Goal: Task Accomplishment & Management: Manage account settings

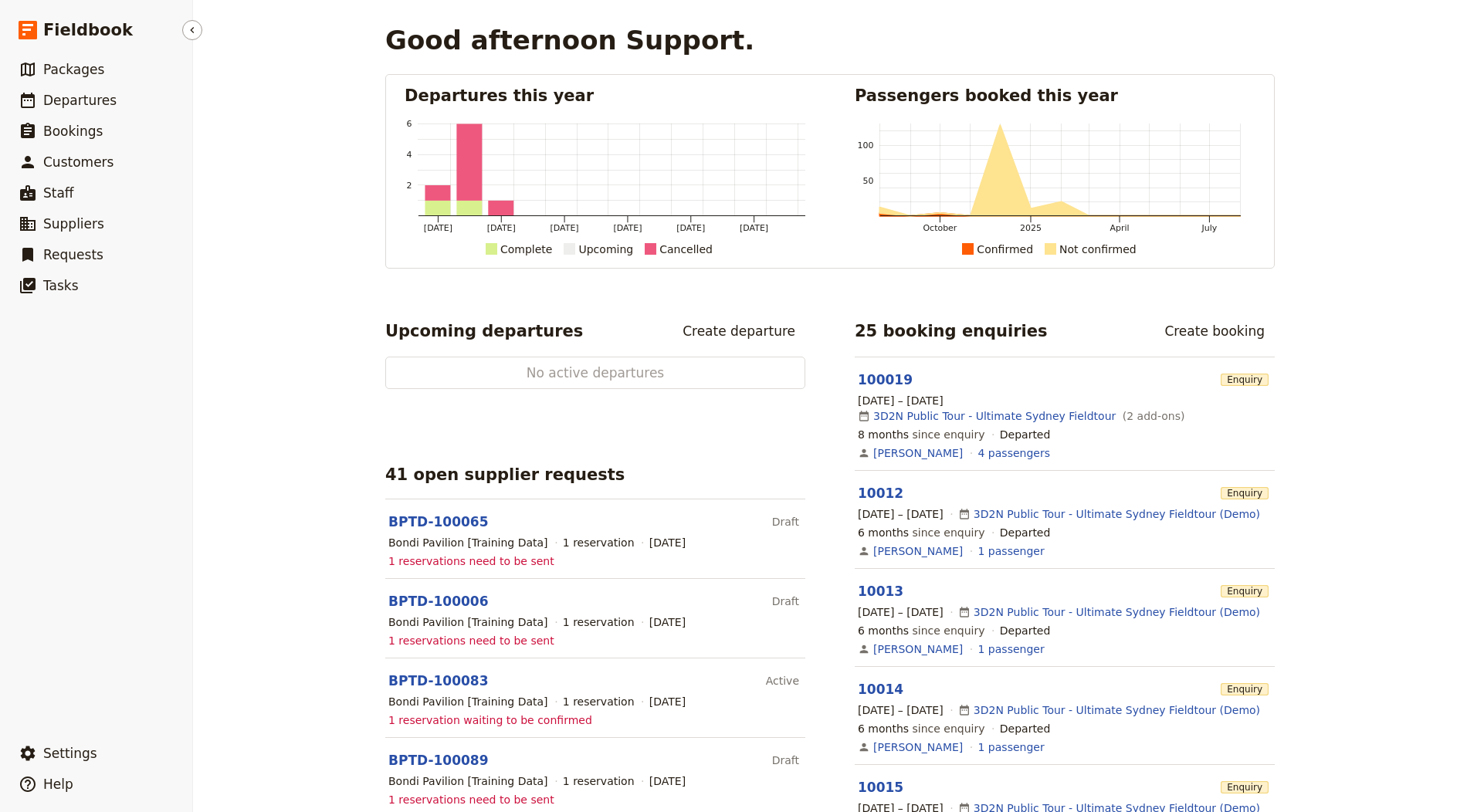
click at [184, 725] on ul "​ Packages ​ Departures ​ Bookings ​ Customers ​ Staff ​ Suppliers ​ Requests ​…" at bounding box center [96, 393] width 192 height 677
click at [70, 748] on span "Settings" at bounding box center [70, 753] width 54 height 15
click at [249, 704] on span "Your organization" at bounding box center [255, 711] width 93 height 15
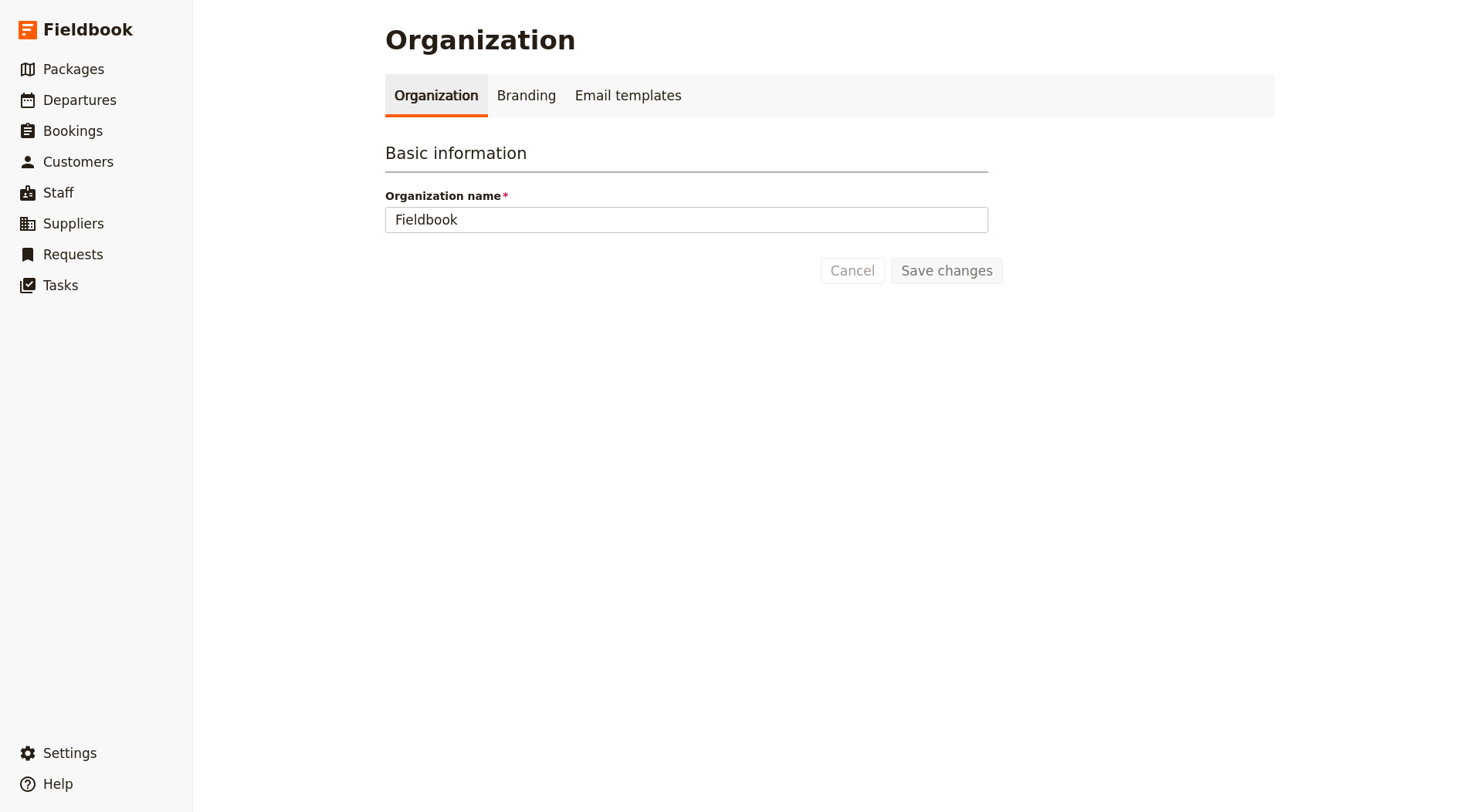
click at [497, 127] on div "Organization Branding Email templates Basic information Organization name Field…" at bounding box center [830, 178] width 889 height 210
click at [498, 101] on link "Branding" at bounding box center [527, 95] width 78 height 43
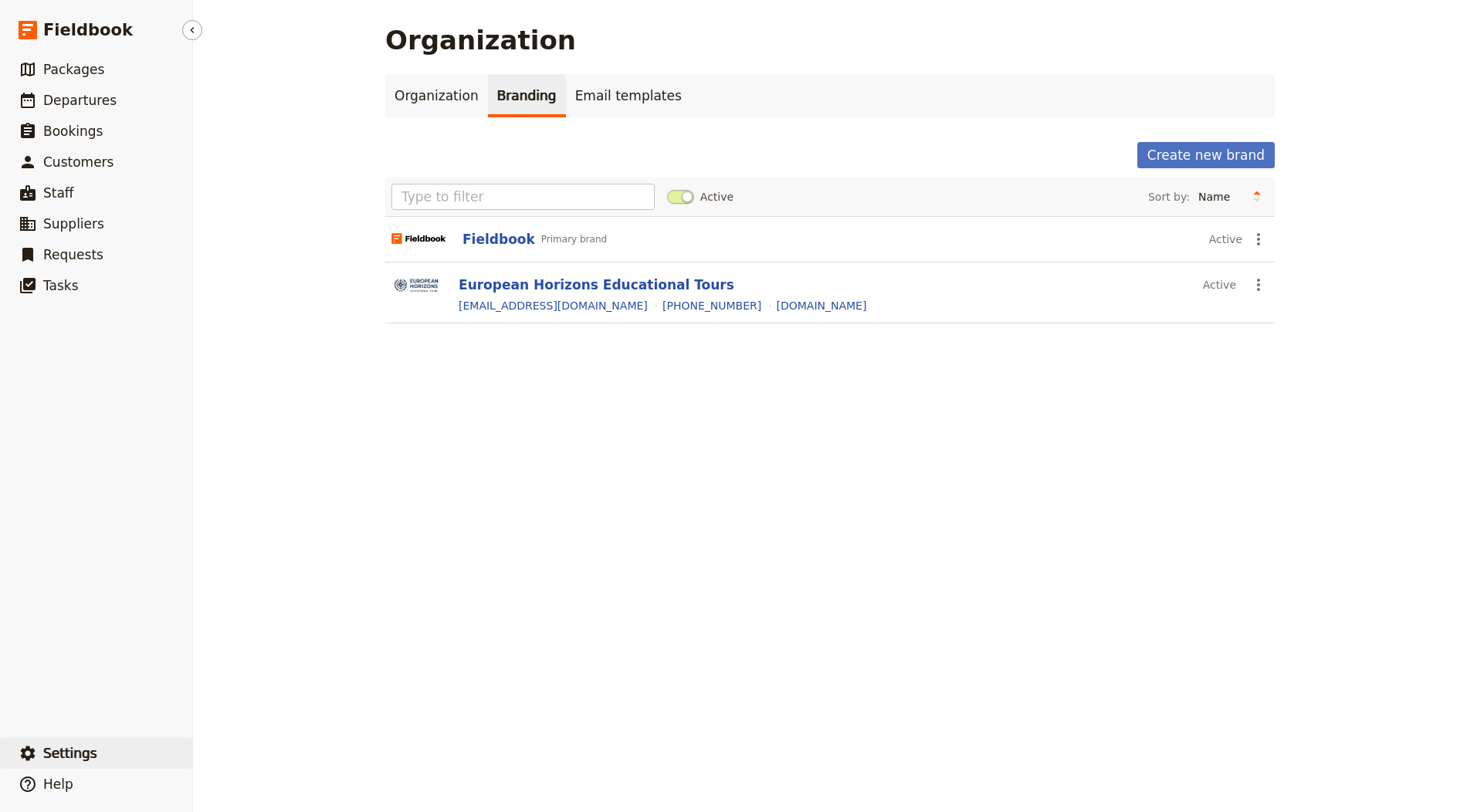
click at [105, 748] on button "​ Settings" at bounding box center [96, 754] width 192 height 31
click at [230, 759] on span "Sign out" at bounding box center [230, 754] width 45 height 15
